Goal: Transaction & Acquisition: Purchase product/service

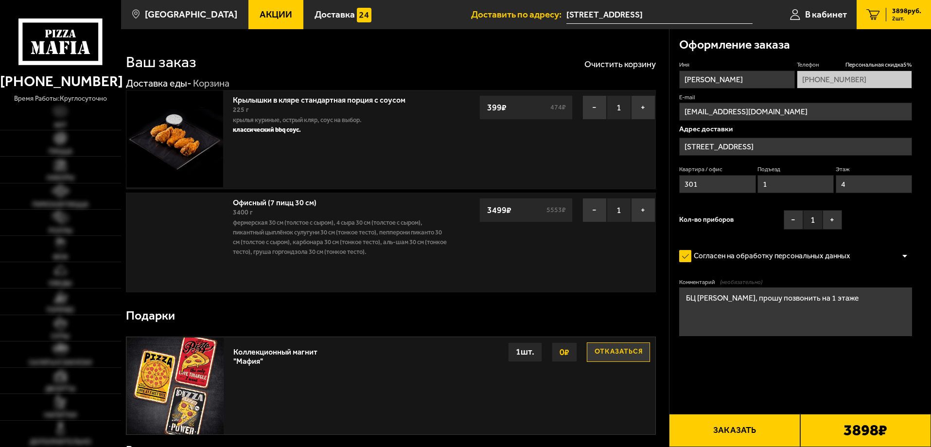
type input "[STREET_ADDRESS]"
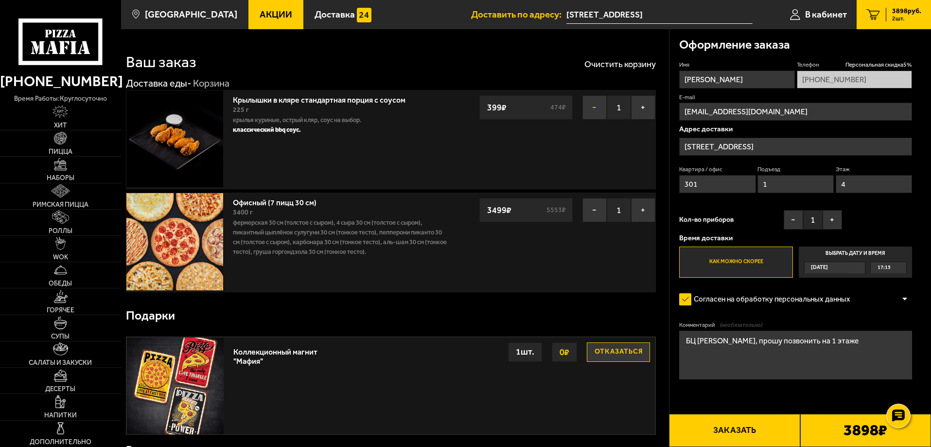
click at [597, 105] on button "−" at bounding box center [594, 107] width 24 height 24
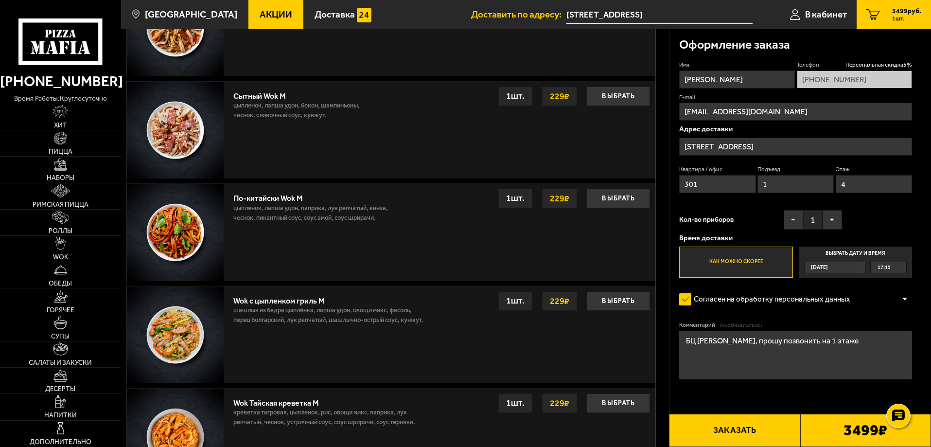
scroll to position [389, 0]
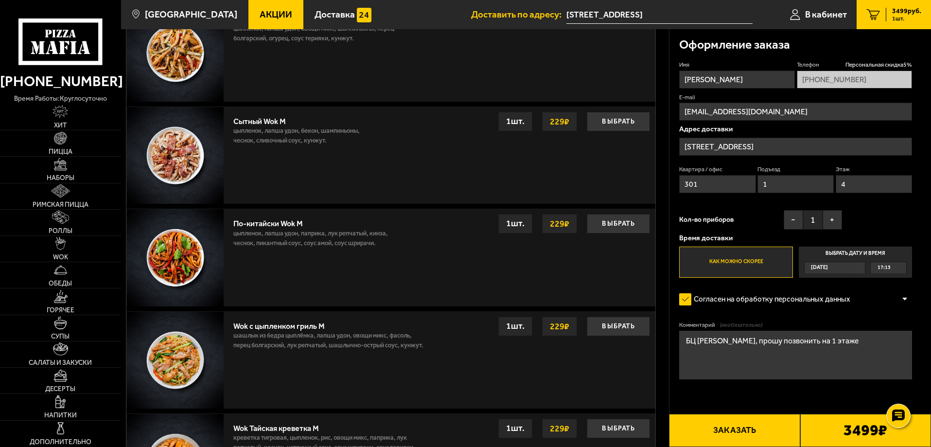
click at [260, 10] on span "Акции" at bounding box center [276, 14] width 33 height 9
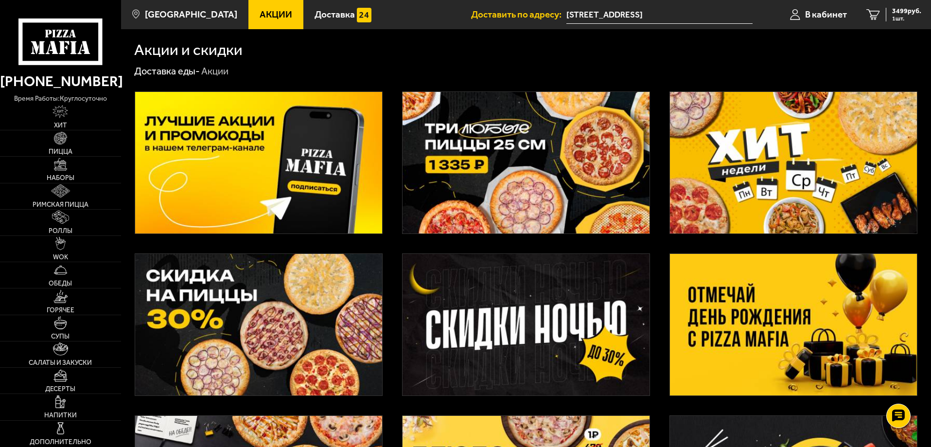
click at [481, 143] on img at bounding box center [526, 162] width 247 height 141
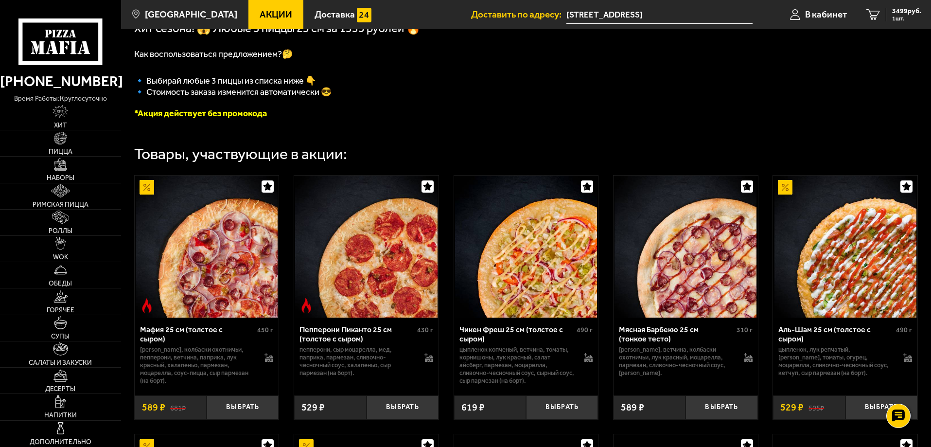
scroll to position [292, 0]
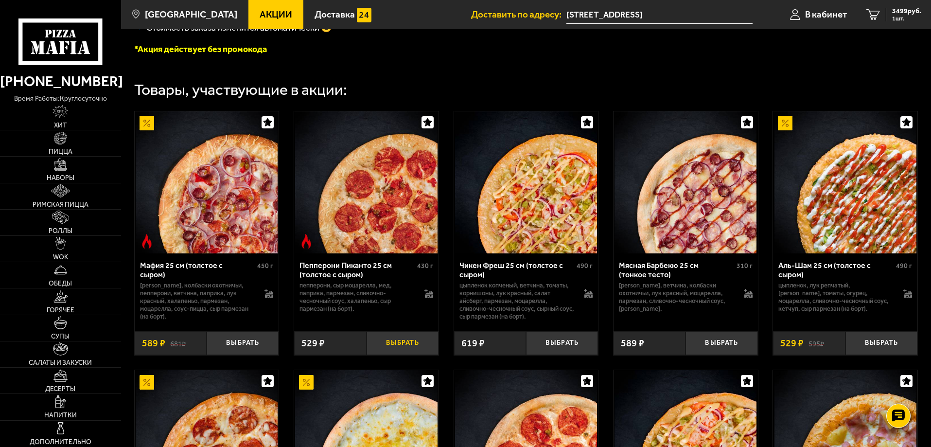
click at [417, 345] on button "Выбрать" at bounding box center [403, 343] width 72 height 24
click at [558, 347] on button "Выбрать" at bounding box center [562, 343] width 72 height 24
click at [727, 348] on button "Выбрать" at bounding box center [722, 343] width 72 height 24
click at [901, 13] on span "4834 руб." at bounding box center [906, 11] width 29 height 7
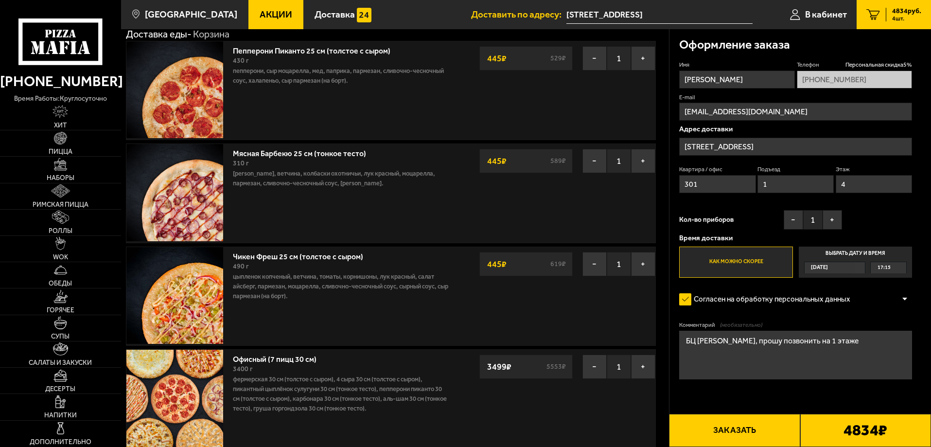
scroll to position [49, 0]
